Goal: Navigation & Orientation: Find specific page/section

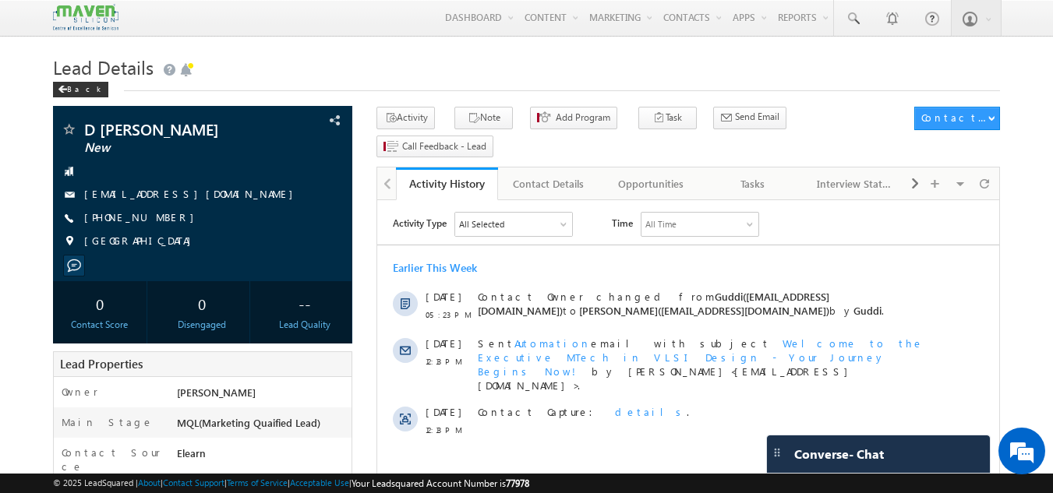
click at [83, 23] on img at bounding box center [85, 17] width 65 height 27
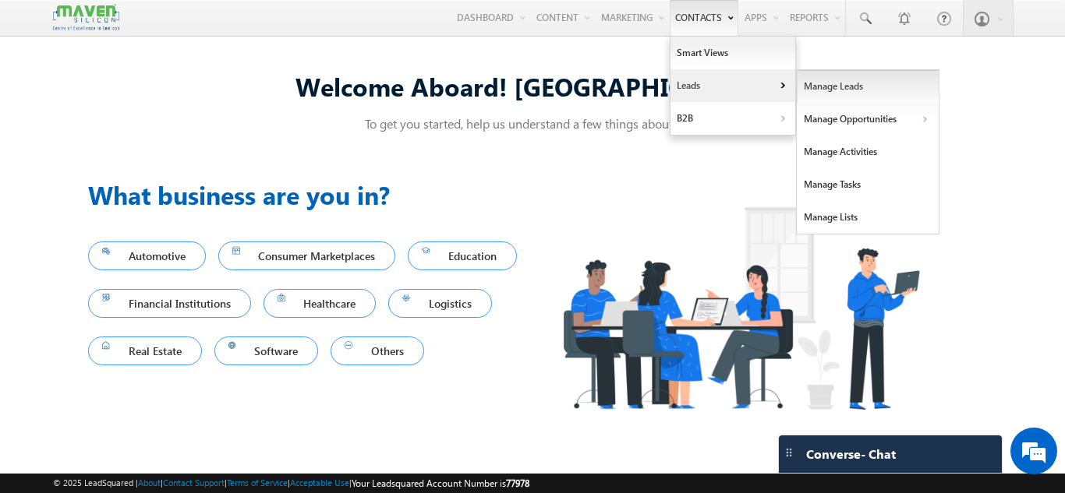
click at [833, 89] on link "Manage Leads" at bounding box center [868, 86] width 143 height 33
